Goal: Find specific page/section: Find specific page/section

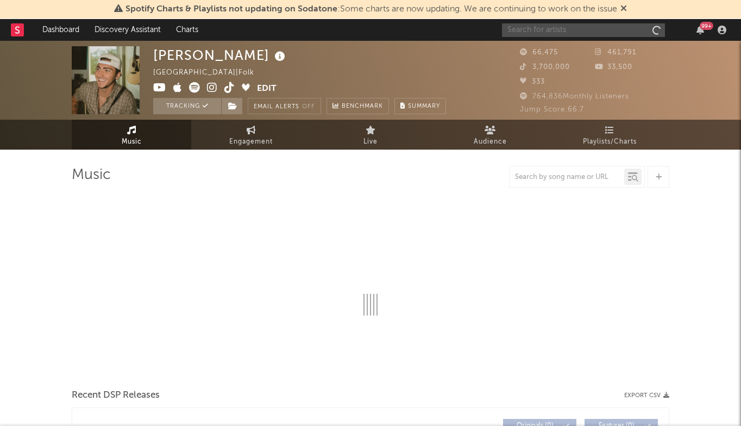
click at [575, 32] on input "text" at bounding box center [583, 30] width 163 height 14
type input "bash"
select select "6m"
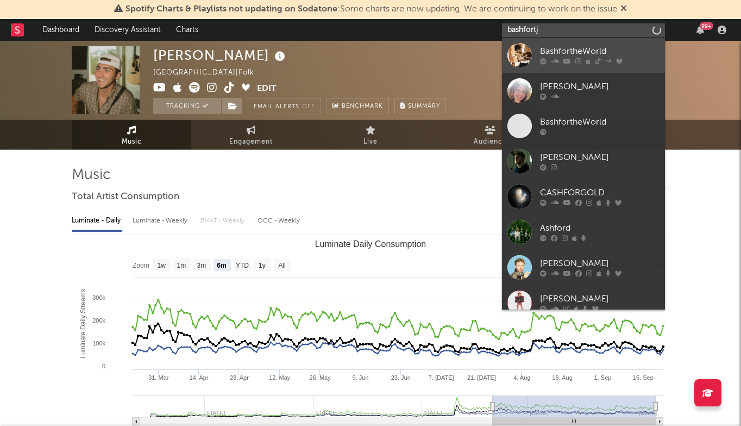
type input "bashfortj"
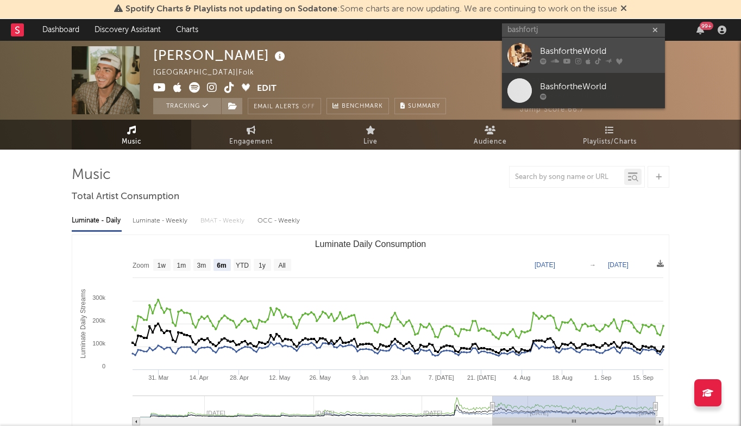
click at [573, 48] on div "BashfortheWorld" at bounding box center [600, 51] width 120 height 13
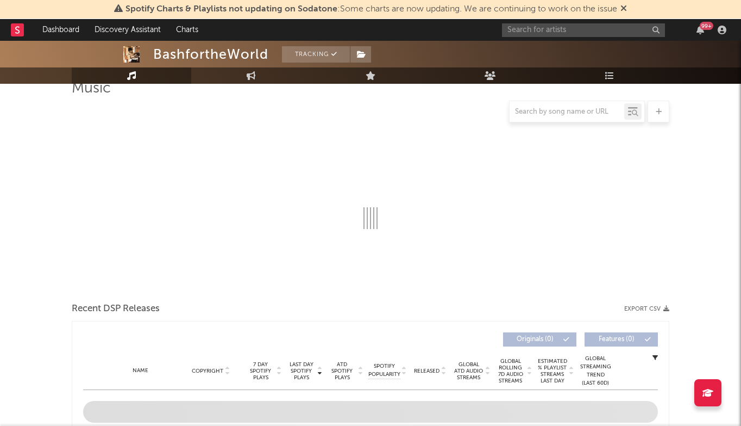
select select "6m"
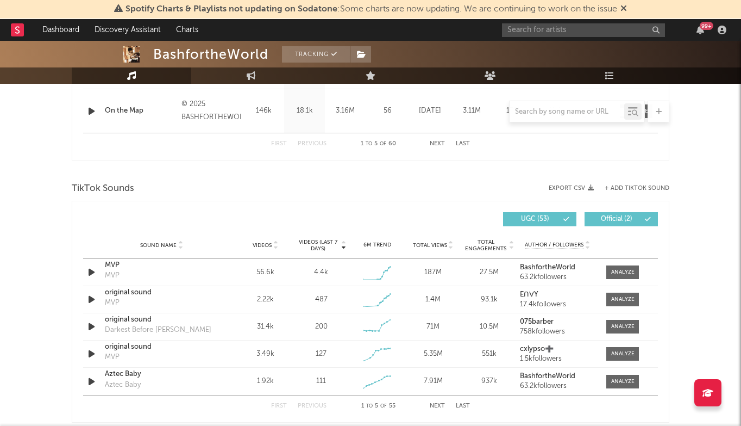
scroll to position [649, 0]
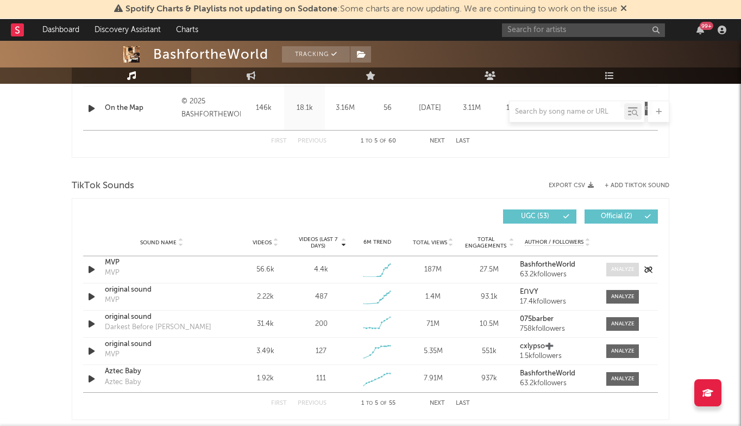
click at [630, 265] on div at bounding box center [622, 269] width 23 height 8
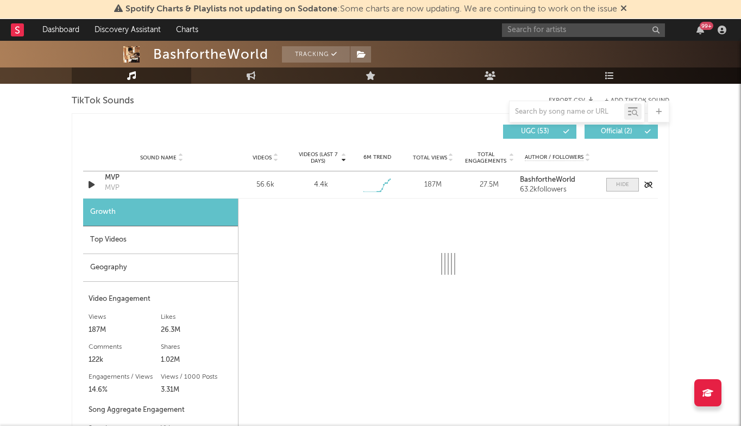
select select "1w"
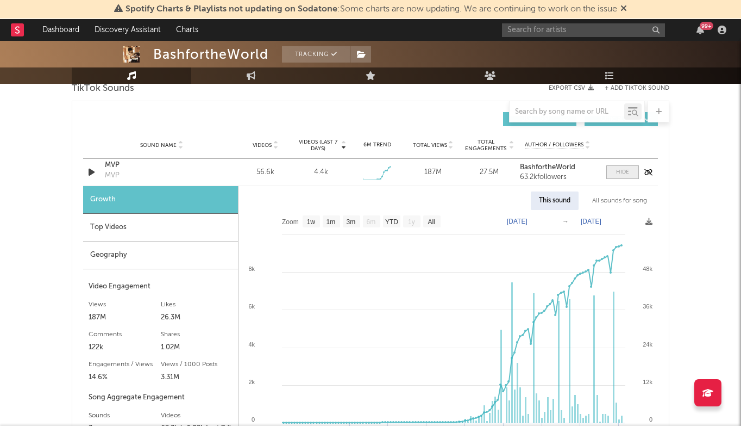
scroll to position [752, 0]
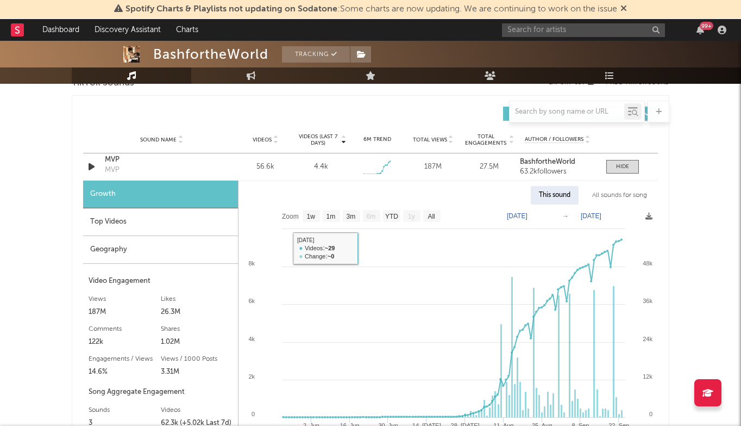
click at [160, 218] on div "Top Videos" at bounding box center [160, 222] width 155 height 28
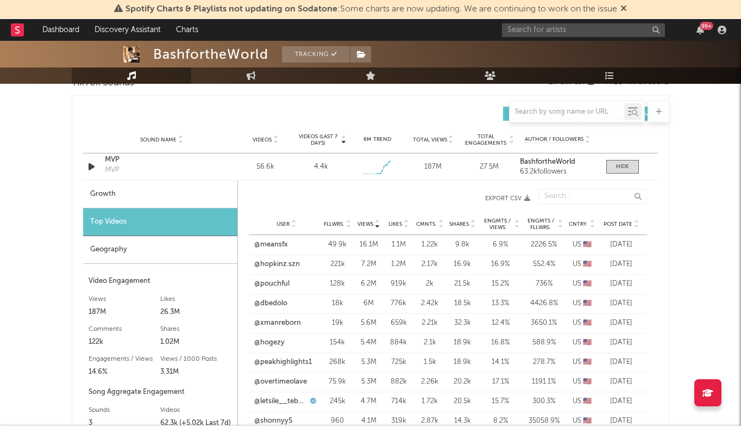
click at [615, 222] on span "Post Date" at bounding box center [618, 224] width 29 height 7
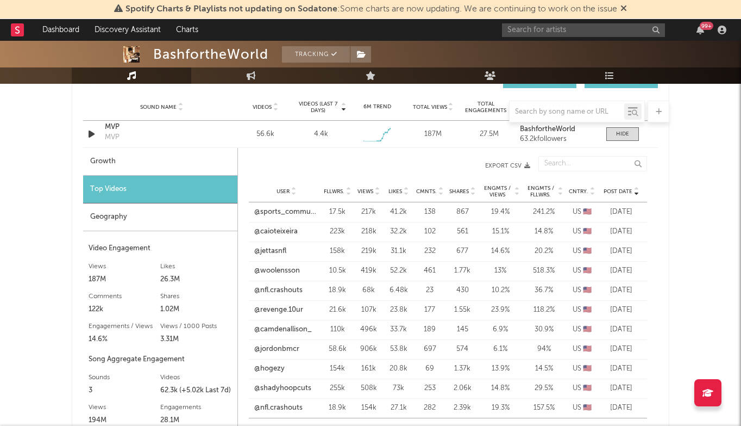
scroll to position [786, 0]
